Goal: Task Accomplishment & Management: Complete application form

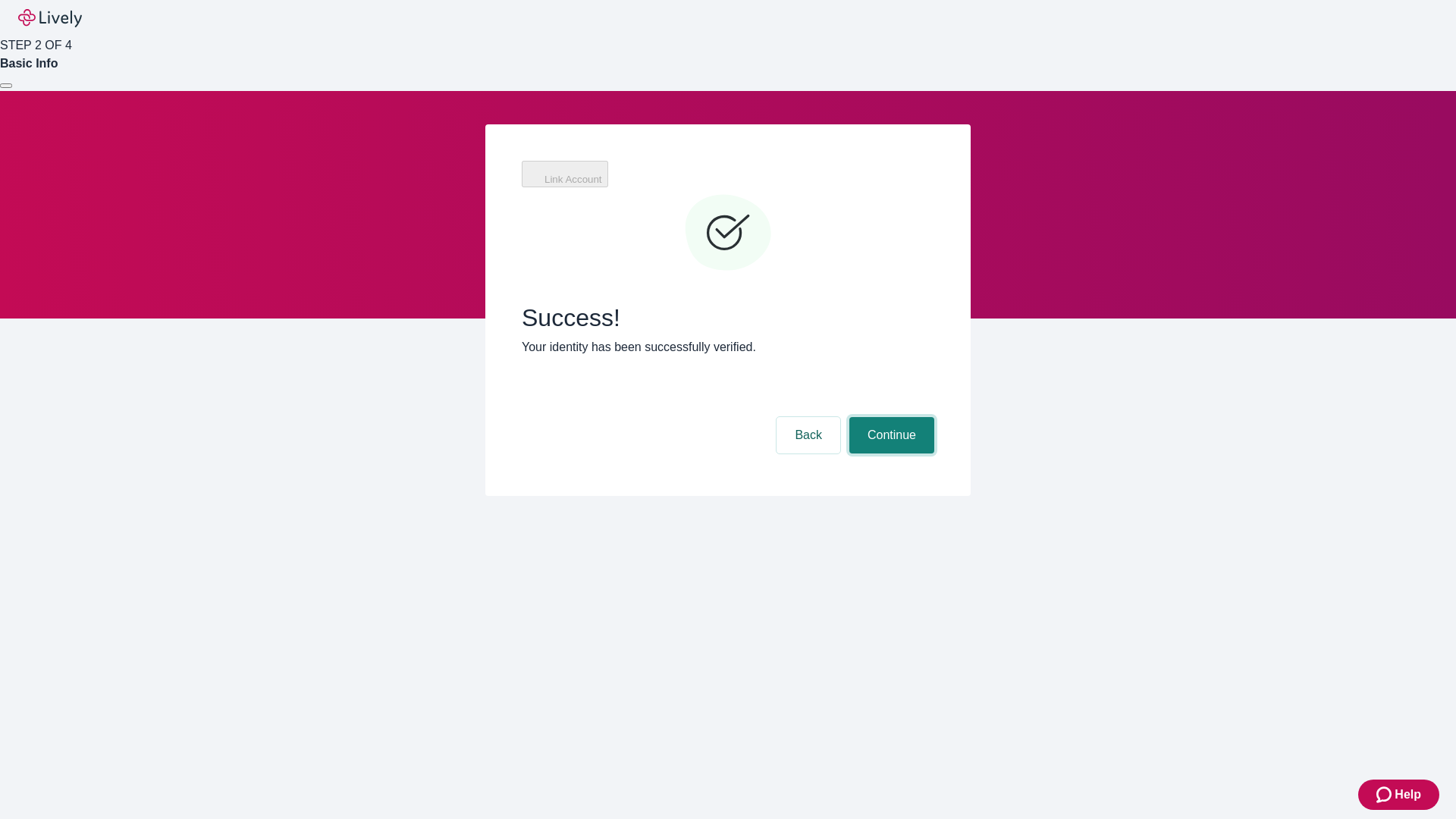
click at [889, 417] on button "Continue" at bounding box center [892, 435] width 85 height 37
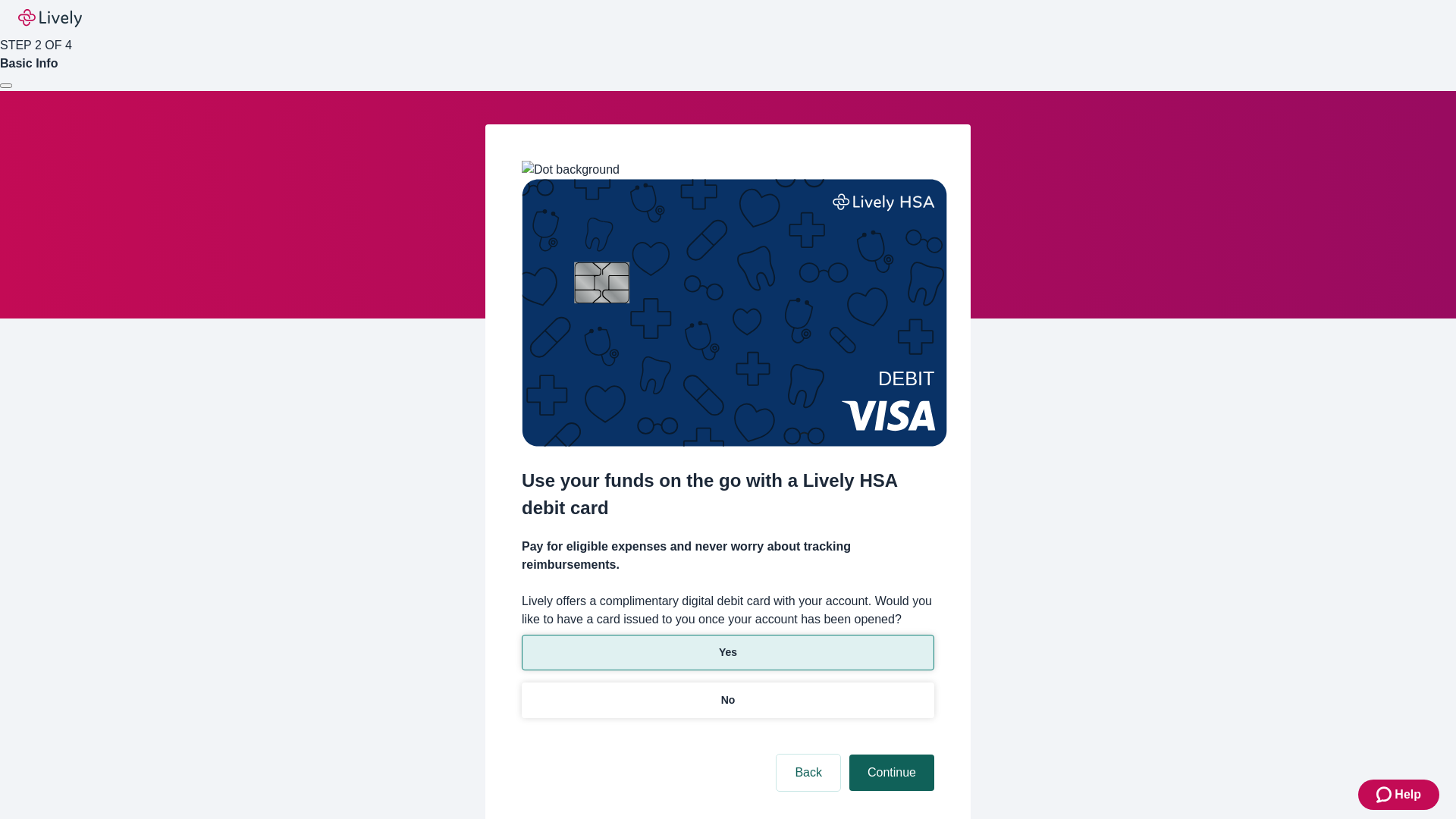
click at [727, 692] on p "No" at bounding box center [728, 700] width 14 height 16
click at [889, 754] on button "Continue" at bounding box center [892, 772] width 85 height 37
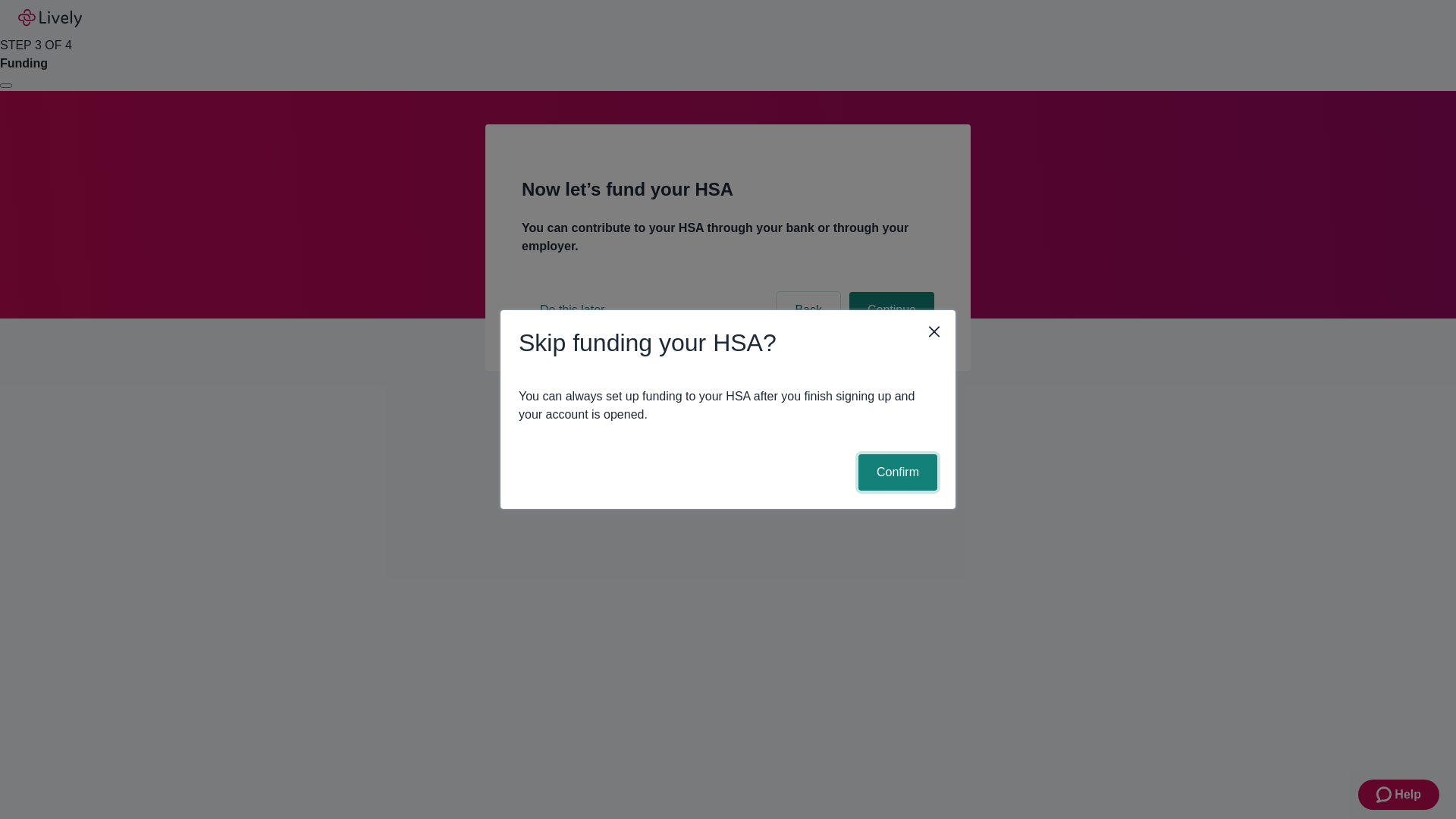
click at [896, 472] on button "Confirm" at bounding box center [897, 473] width 79 height 37
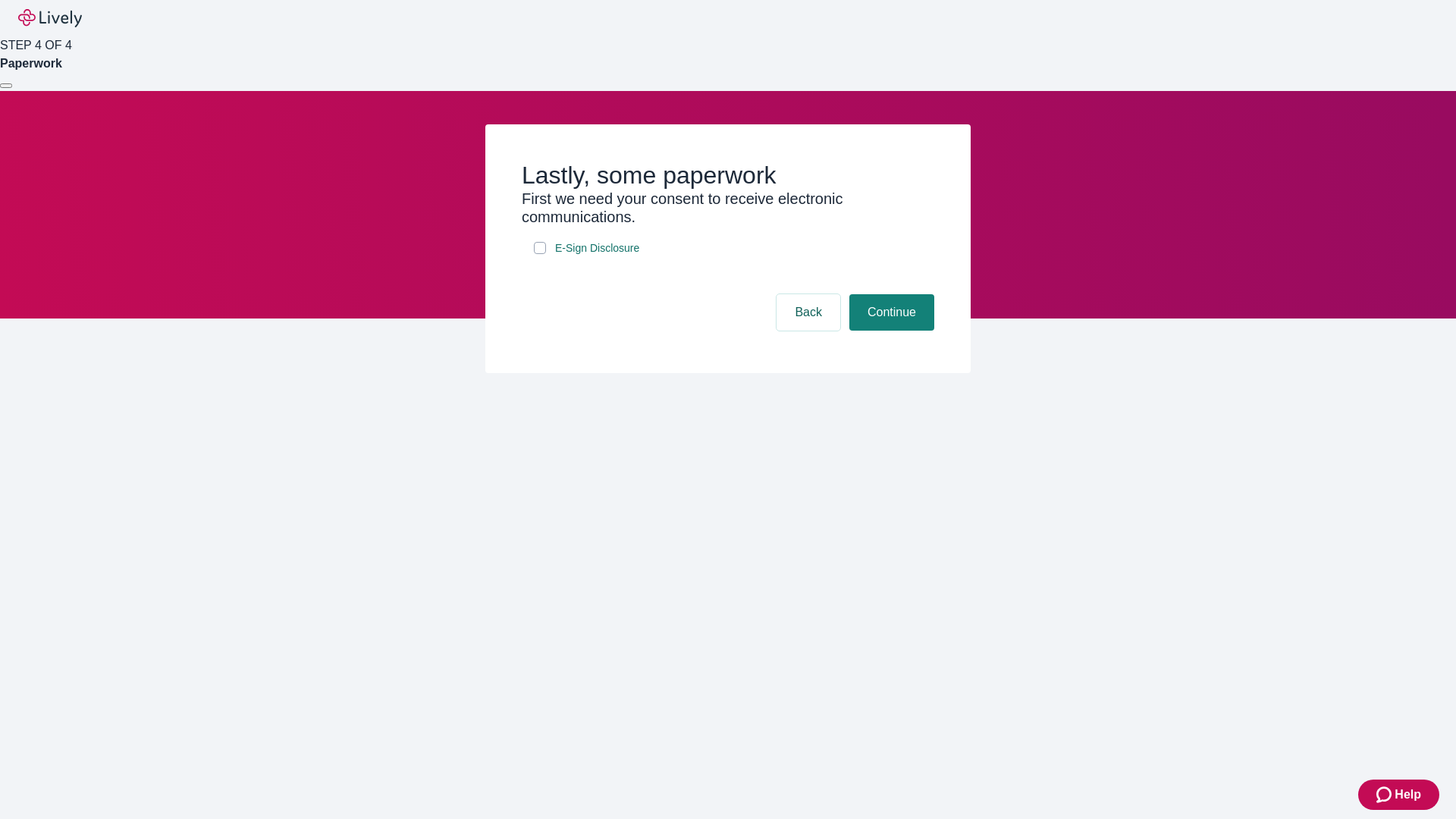
click at [540, 254] on input "E-Sign Disclosure" at bounding box center [540, 247] width 12 height 12
checkbox input "true"
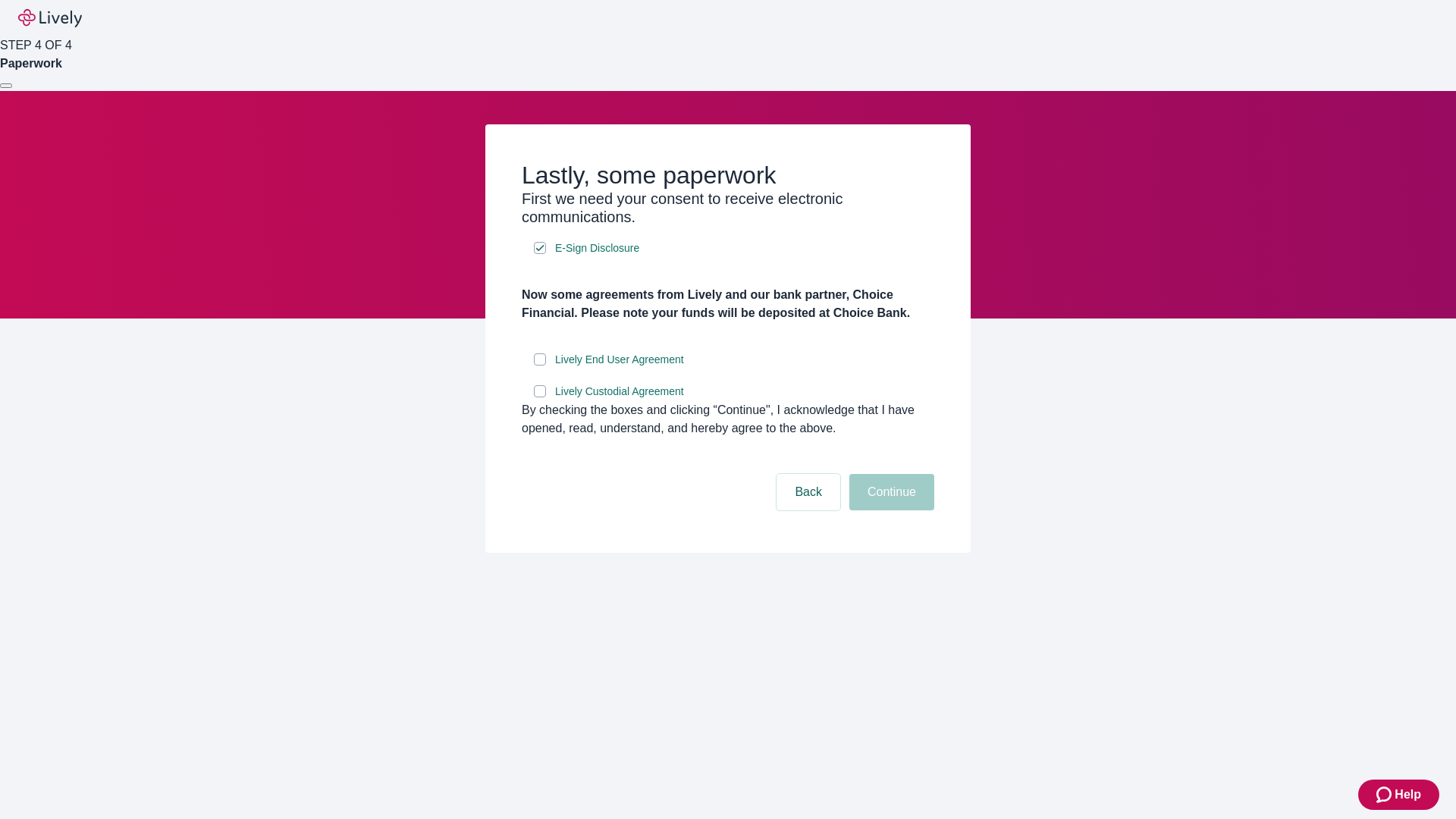
click at [540, 365] on input "Lively End User Agreement" at bounding box center [540, 359] width 12 height 12
checkbox input "true"
click at [540, 397] on input "Lively Custodial Agreement" at bounding box center [540, 391] width 12 height 12
checkbox input "true"
click at [889, 510] on button "Continue" at bounding box center [892, 492] width 85 height 37
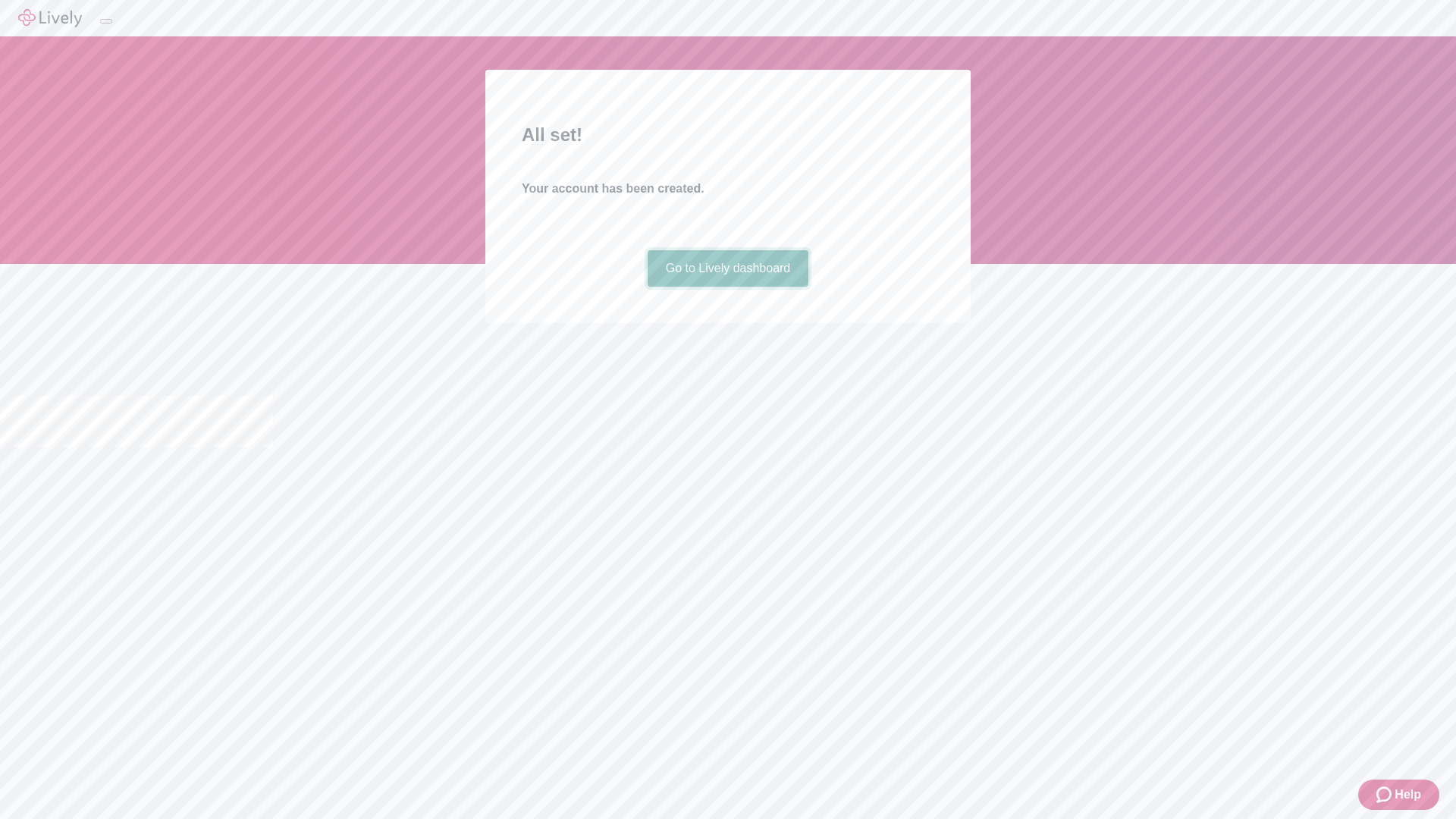
click at [727, 287] on link "Go to Lively dashboard" at bounding box center [728, 268] width 161 height 37
